Goal: Task Accomplishment & Management: Use online tool/utility

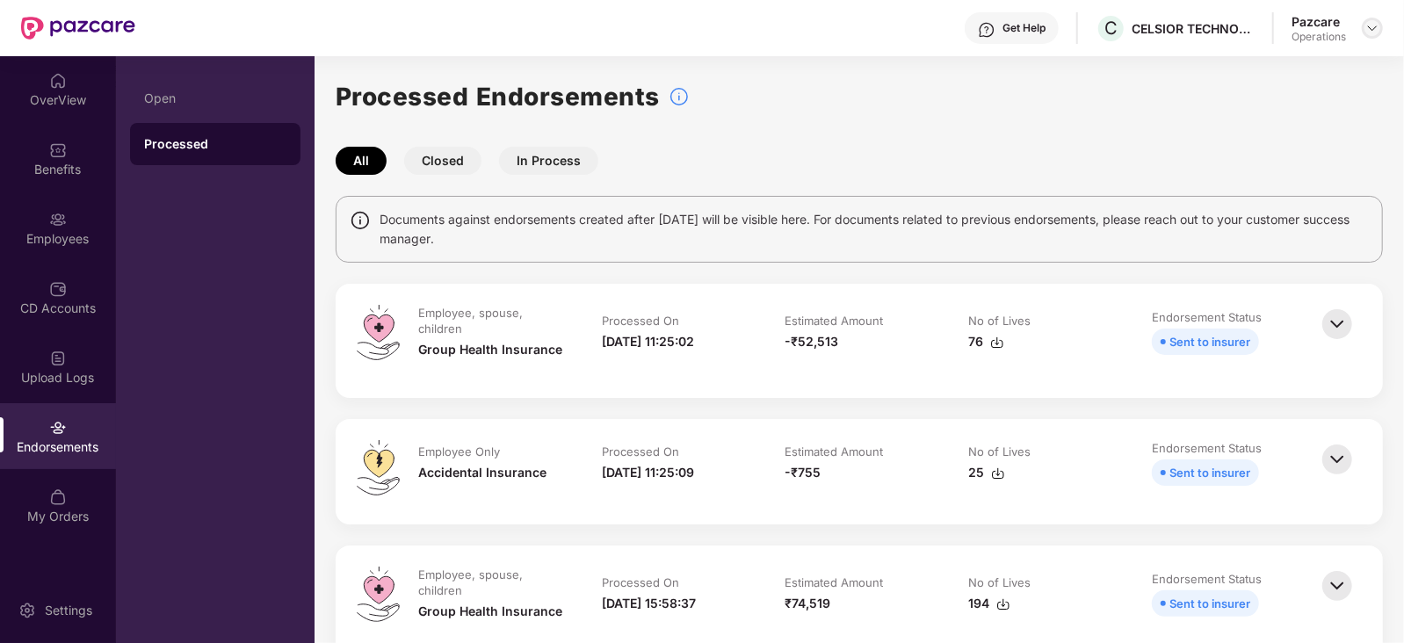
click at [1375, 25] on img at bounding box center [1373, 28] width 14 height 14
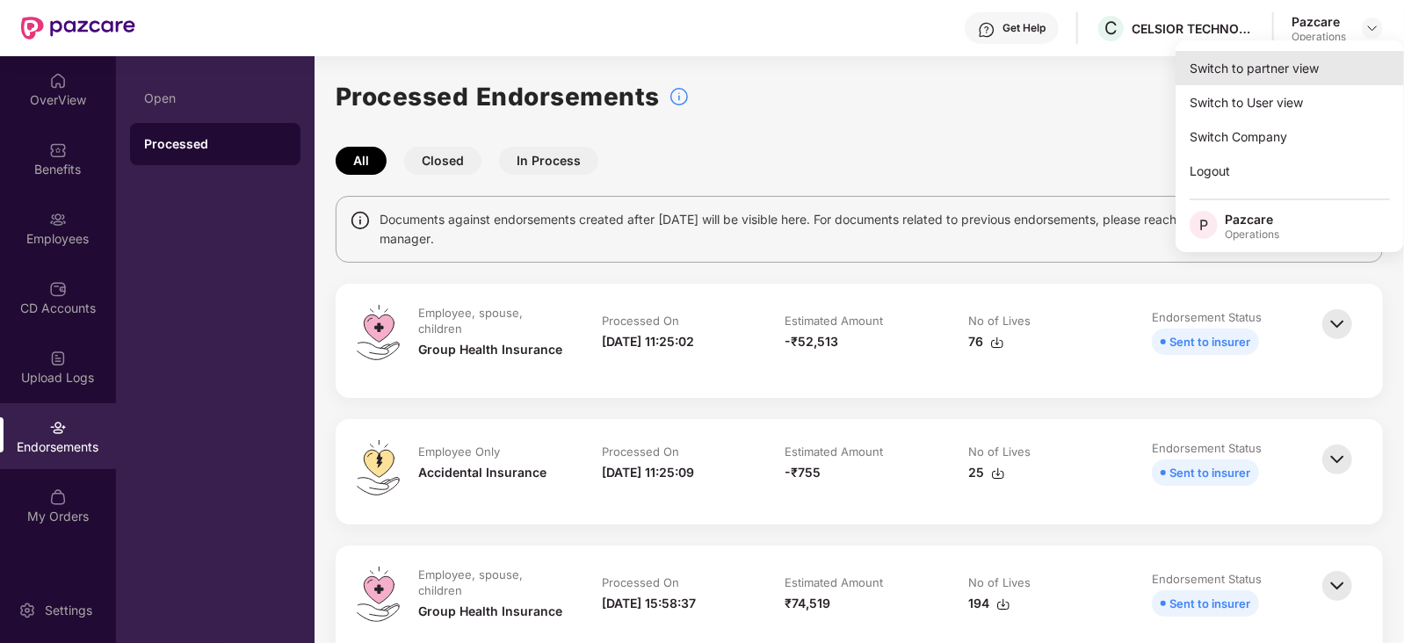
click at [1292, 62] on div "Switch to partner view" at bounding box center [1290, 68] width 229 height 34
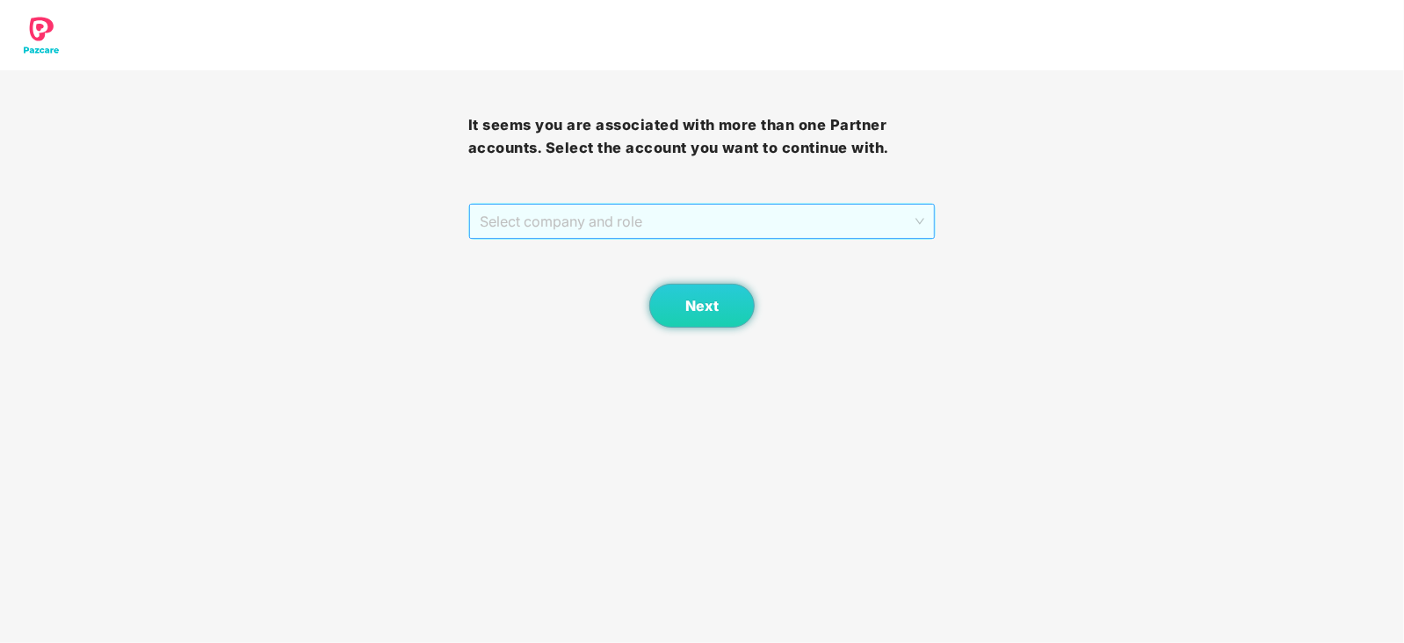
click at [525, 225] on span "Select company and role" at bounding box center [703, 221] width 446 height 33
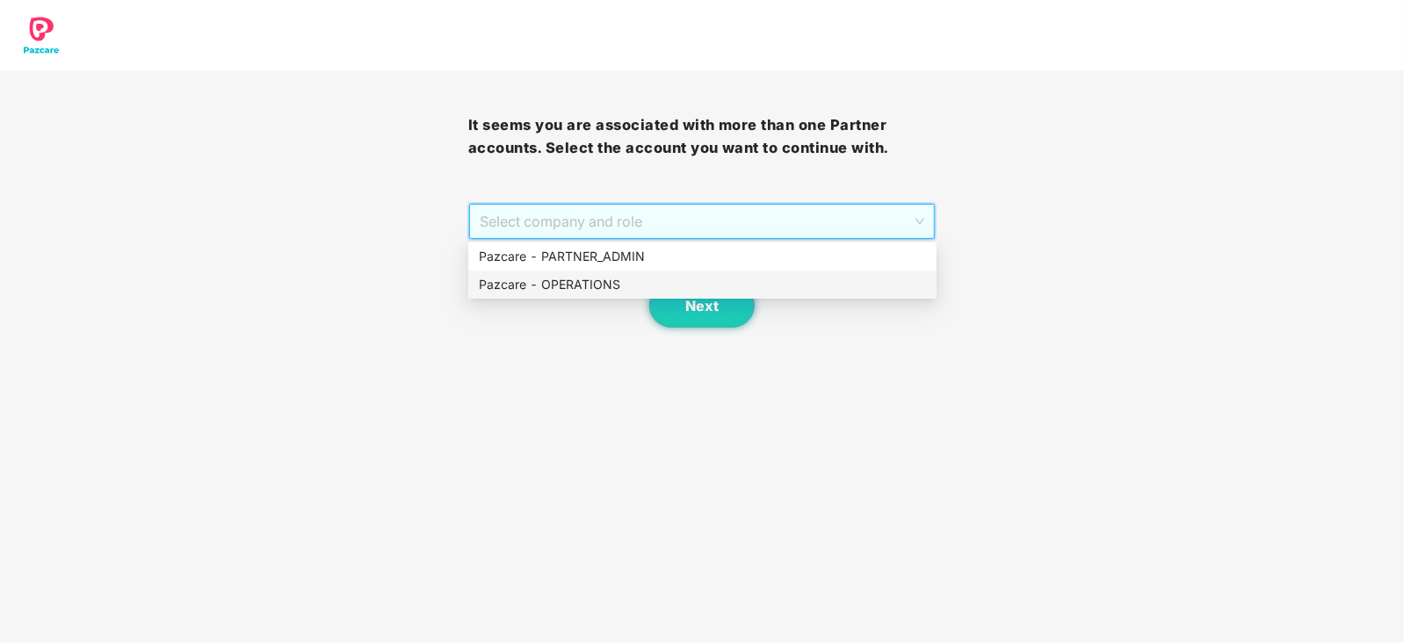
click at [526, 283] on div "Pazcare - OPERATIONS" at bounding box center [702, 284] width 447 height 19
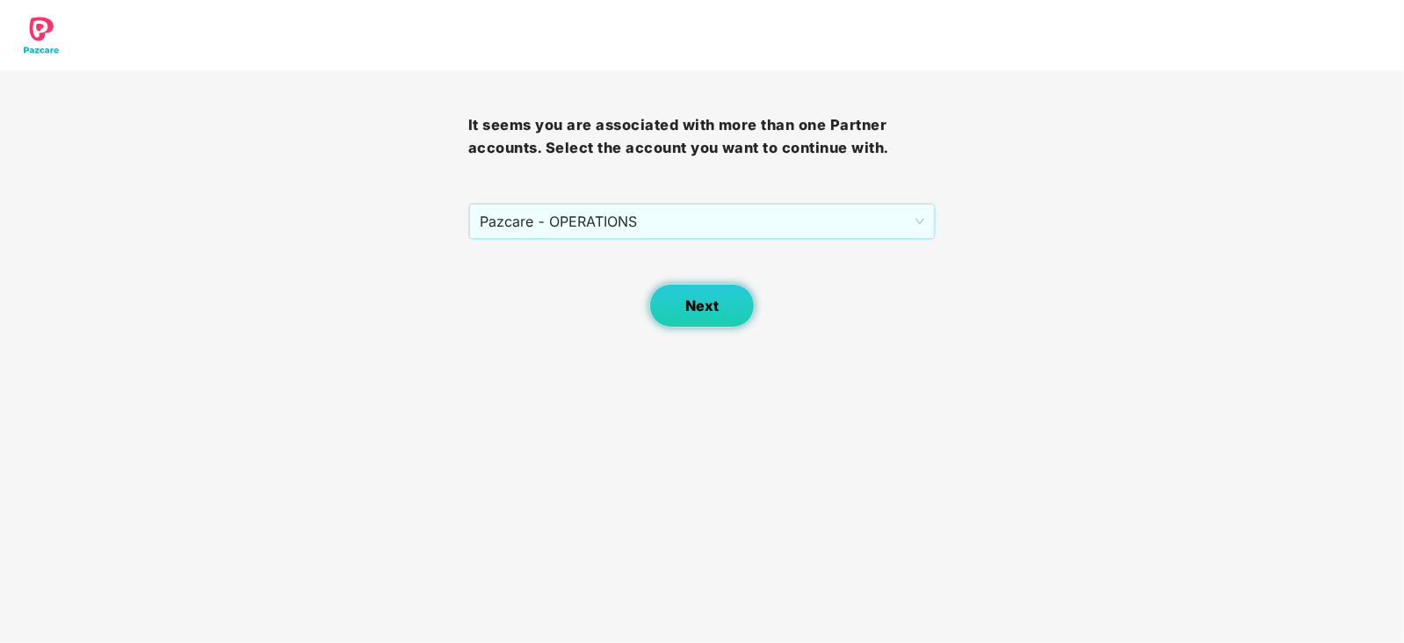
click at [716, 327] on button "Next" at bounding box center [702, 306] width 105 height 44
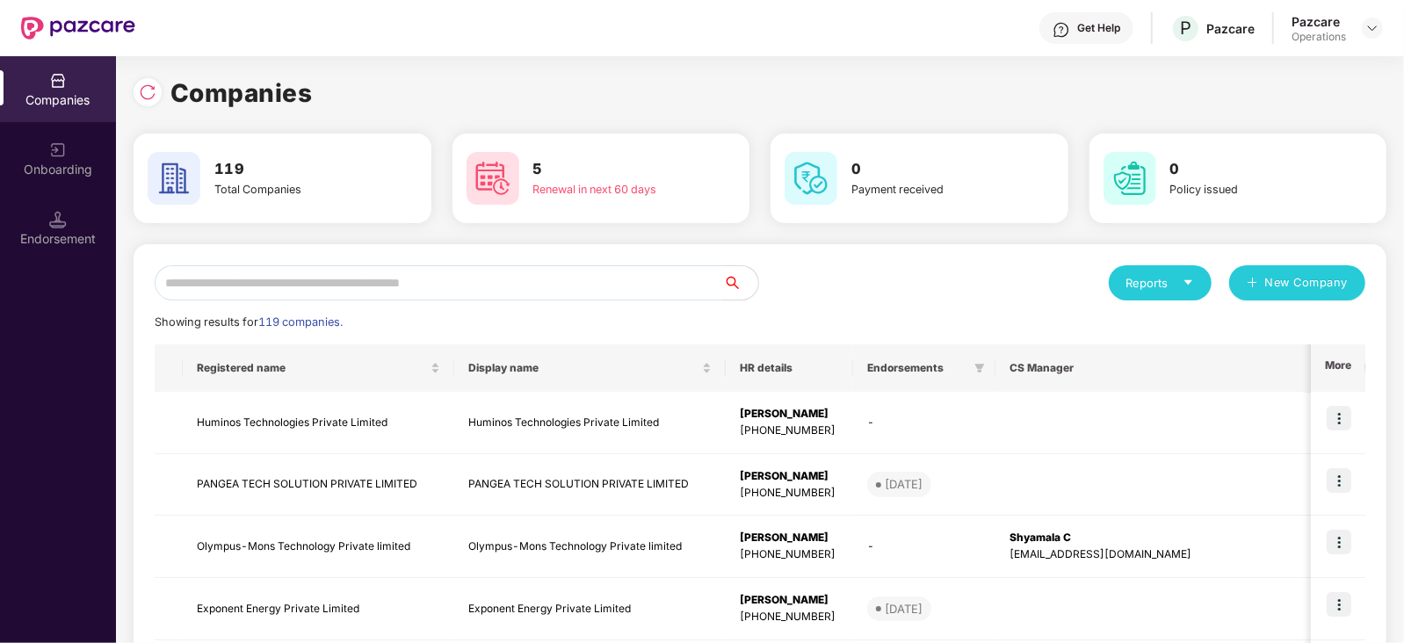
click at [453, 279] on input "text" at bounding box center [439, 282] width 569 height 35
paste input "********"
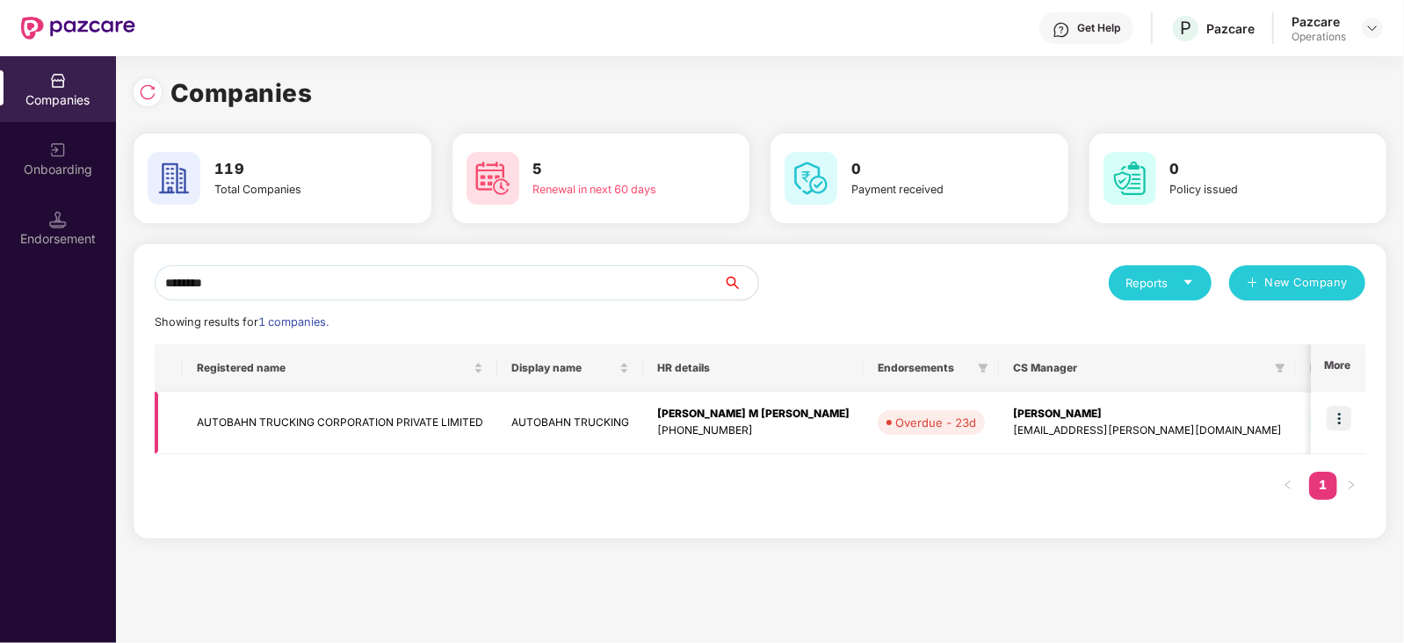
type input "********"
click at [1341, 421] on img at bounding box center [1339, 418] width 25 height 25
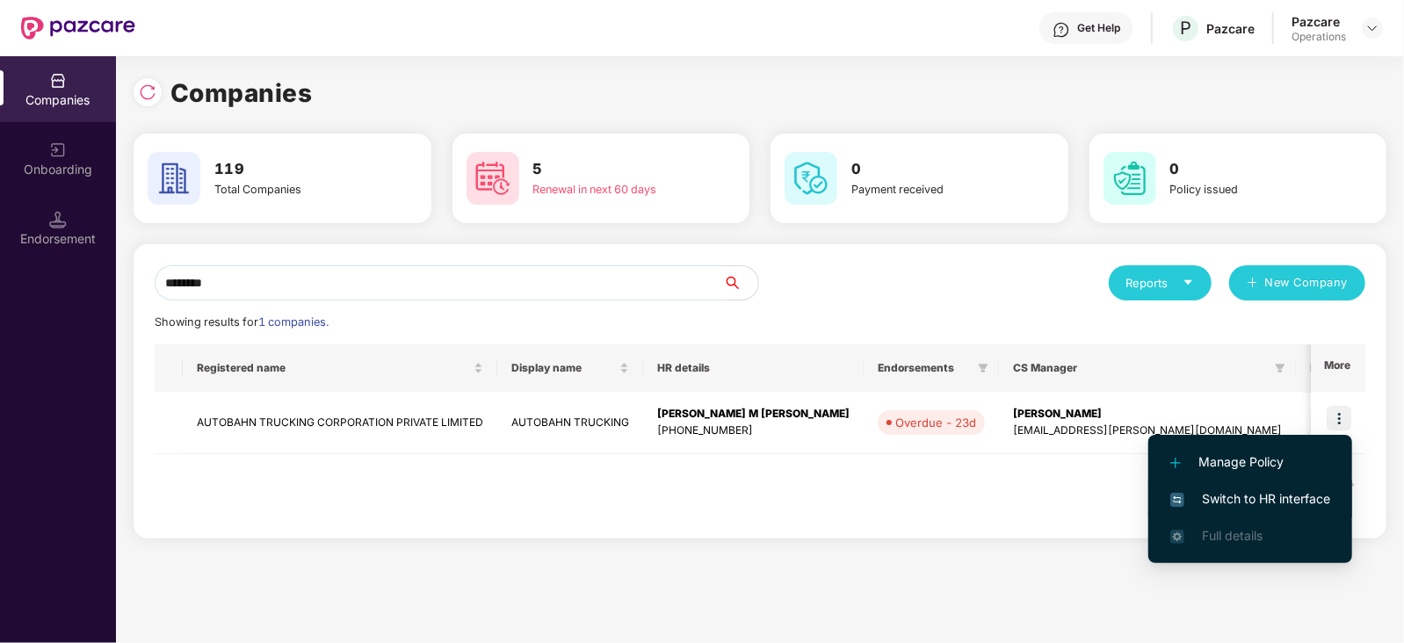
click at [1303, 491] on span "Switch to HR interface" at bounding box center [1251, 499] width 160 height 19
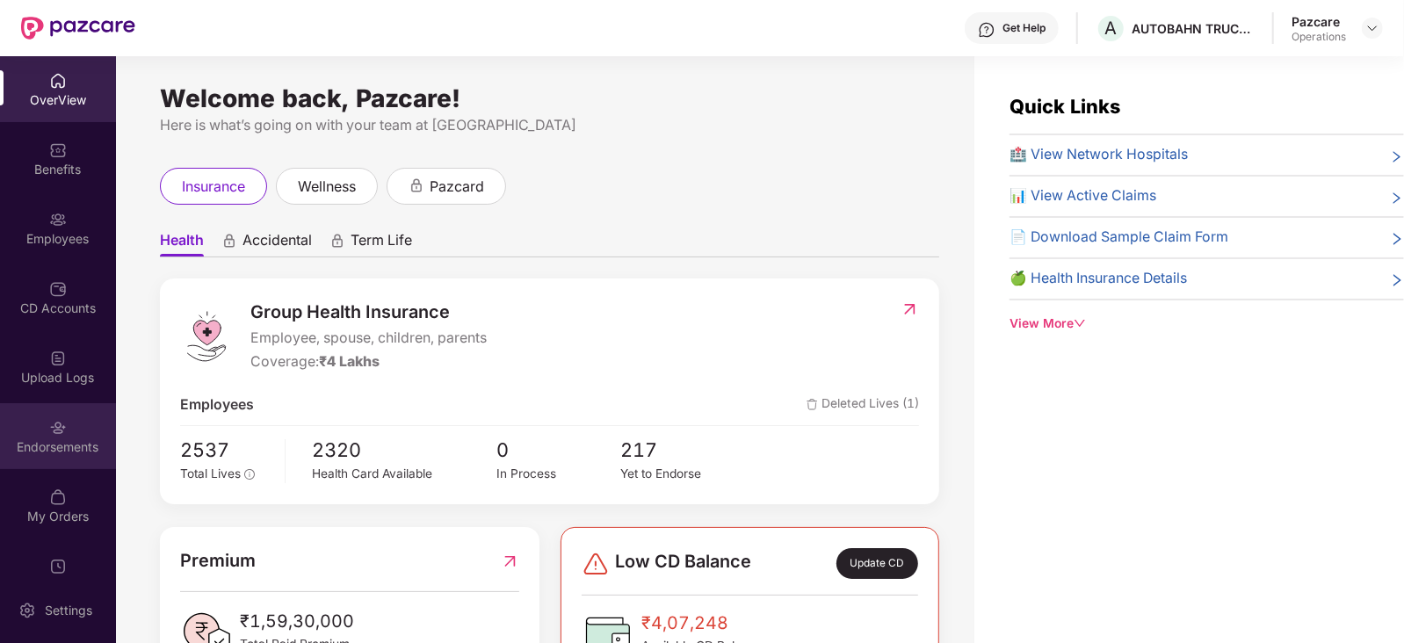
click at [73, 455] on div "Endorsements" at bounding box center [58, 436] width 116 height 66
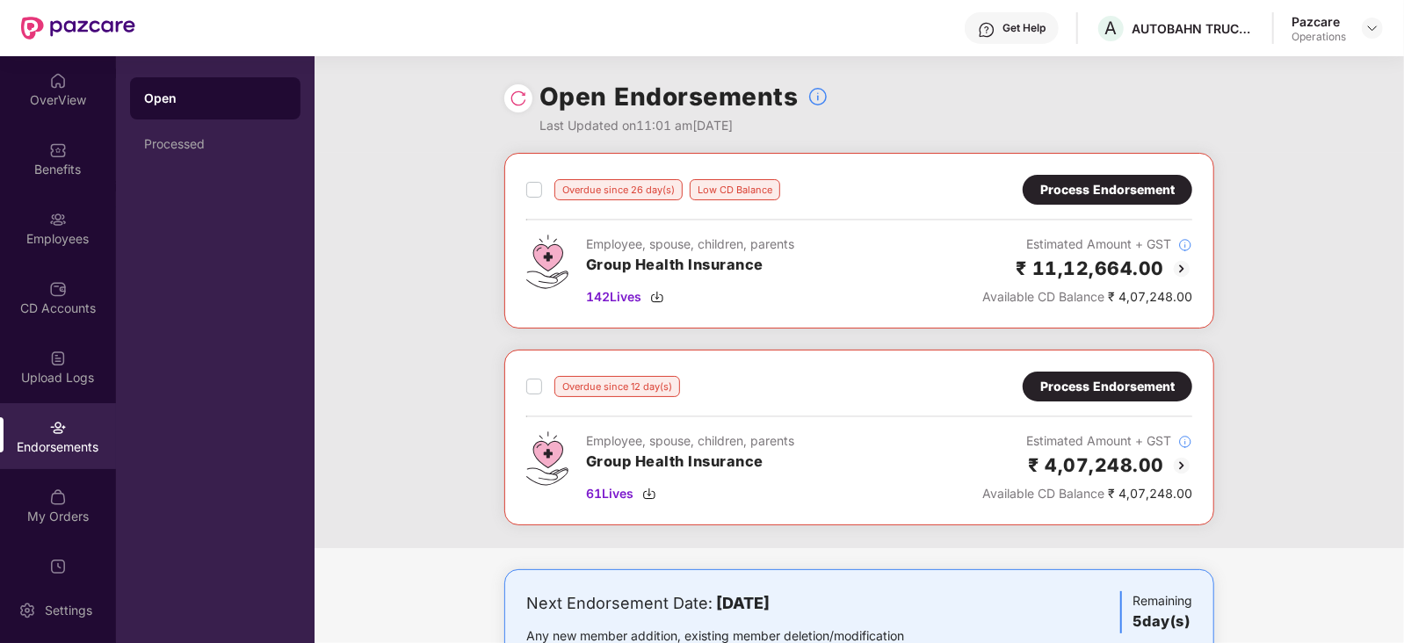
click at [1074, 384] on div "Process Endorsement" at bounding box center [1108, 386] width 134 height 19
